Goal: Navigation & Orientation: Find specific page/section

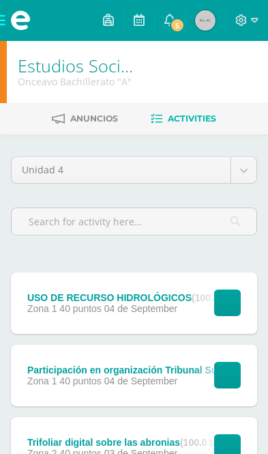
click at [8, 16] on span at bounding box center [20, 20] width 41 height 41
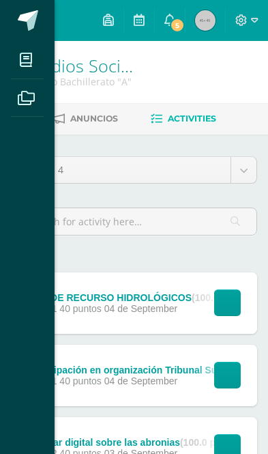
click at [12, 49] on span at bounding box center [26, 59] width 31 height 31
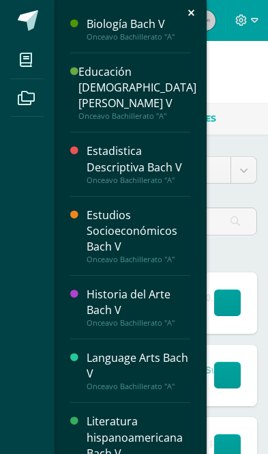
click at [160, 287] on div "Historia del Arte Bach V" at bounding box center [139, 302] width 104 height 31
click at [150, 297] on div "Historia del Arte Bach V" at bounding box center [139, 302] width 104 height 31
click at [133, 294] on div "Historia del Arte Bach V" at bounding box center [139, 302] width 104 height 31
click at [128, 288] on div "Historia del Arte Bach V" at bounding box center [139, 302] width 104 height 31
click at [87, 287] on div "Historia del Arte Bach V" at bounding box center [139, 302] width 104 height 31
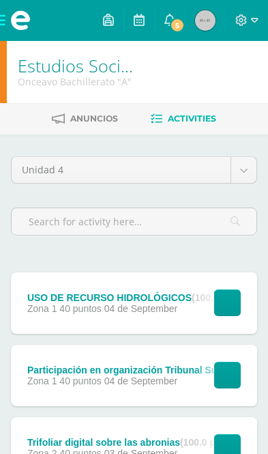
click at [8, 16] on span at bounding box center [20, 20] width 41 height 41
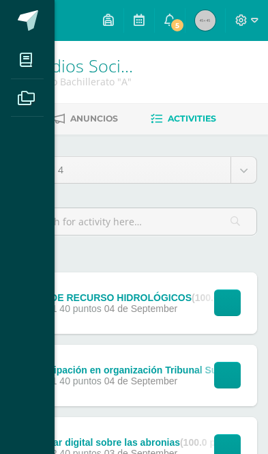
click at [36, 54] on span at bounding box center [26, 59] width 31 height 31
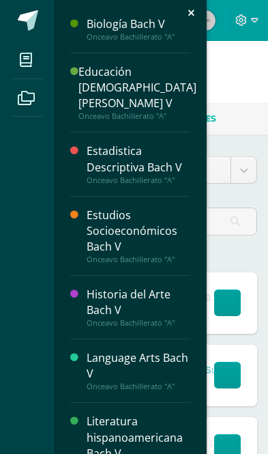
click at [156, 287] on div "Historia del Arte Bach V" at bounding box center [139, 302] width 104 height 31
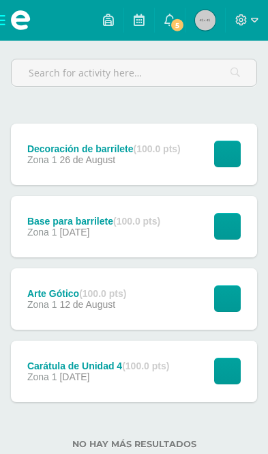
scroll to position [156, 0]
